Goal: Information Seeking & Learning: Learn about a topic

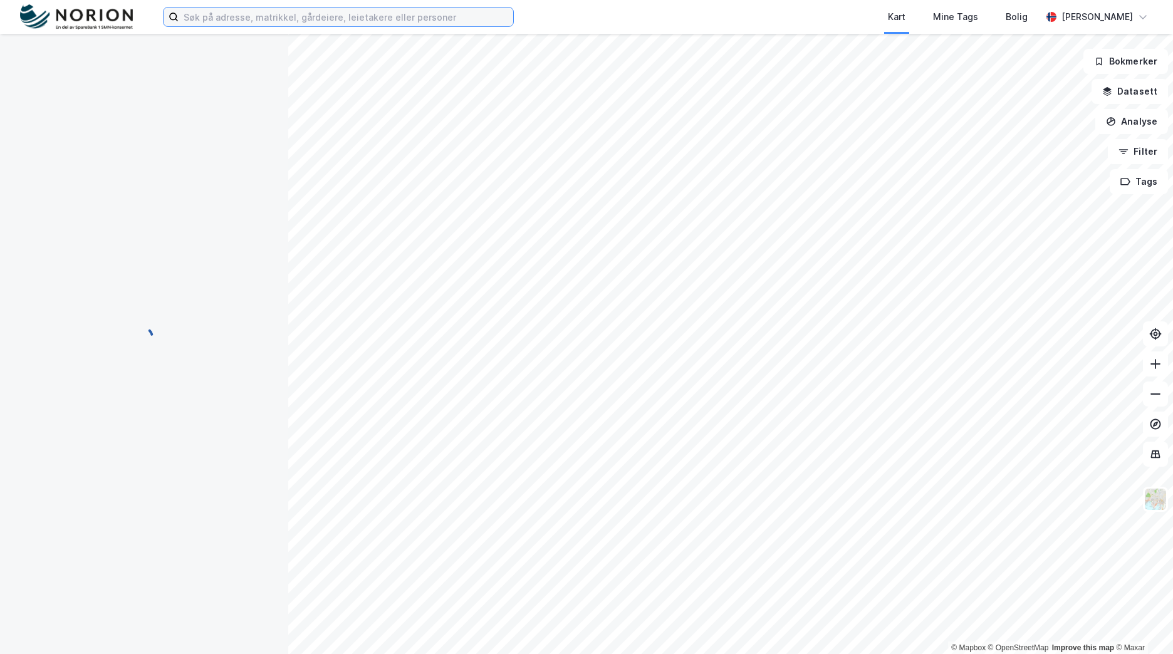
click at [264, 19] on input at bounding box center [346, 17] width 335 height 19
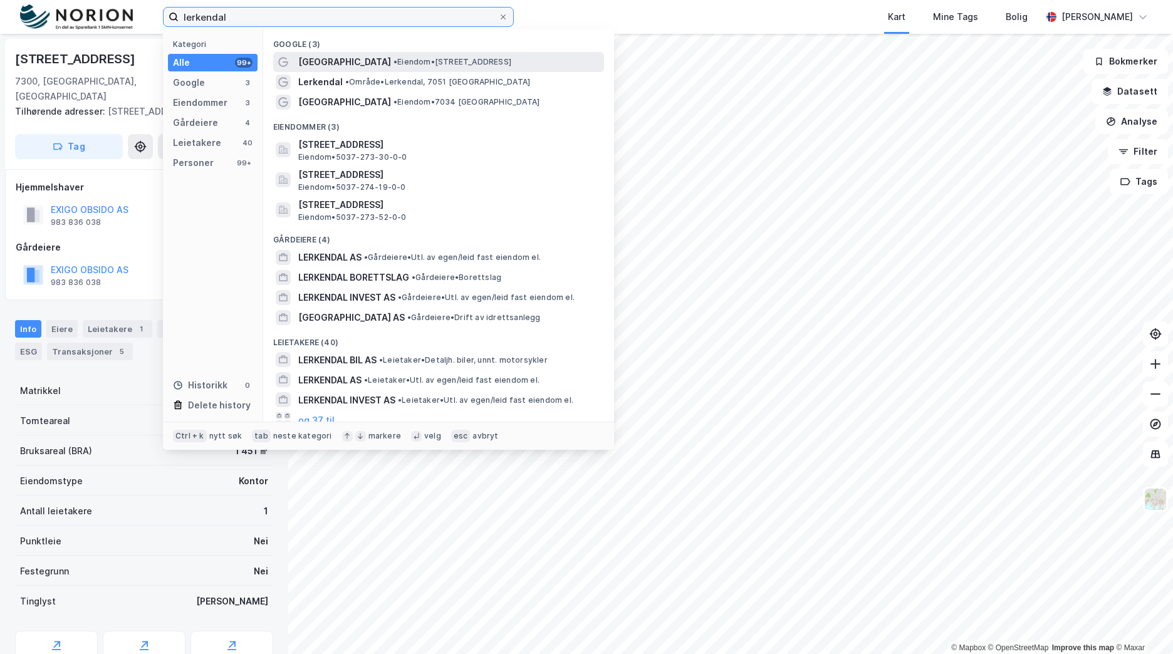
type input "lerkendal"
click at [411, 57] on span "• Eiendom • [STREET_ADDRESS]" at bounding box center [453, 62] width 118 height 10
